Goal: Task Accomplishment & Management: Complete application form

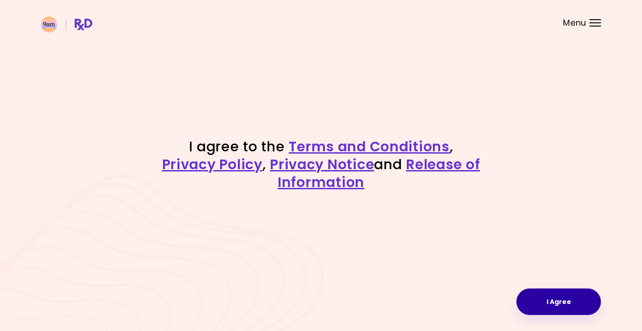
click at [541, 298] on button "I Agree" at bounding box center [559, 301] width 85 height 26
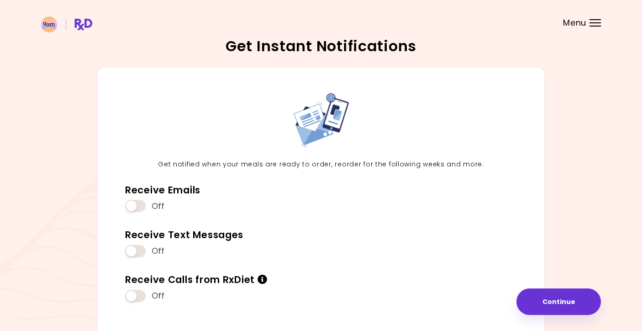
click at [569, 19] on span "Menu" at bounding box center [574, 23] width 23 height 8
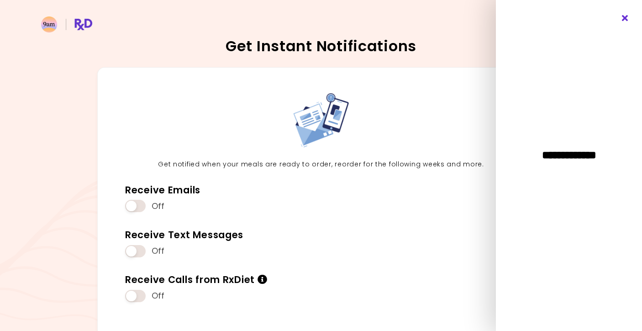
click at [624, 17] on icon "Close" at bounding box center [625, 18] width 9 height 6
